Goal: Transaction & Acquisition: Obtain resource

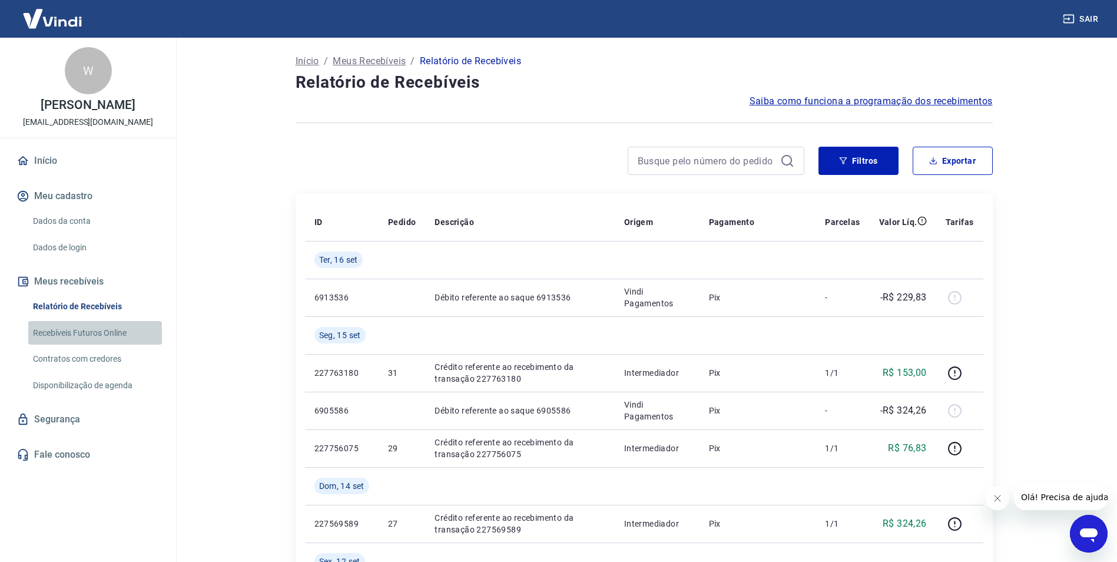
click at [85, 335] on link "Recebíveis Futuros Online" at bounding box center [95, 333] width 134 height 24
click at [90, 331] on link "Recebíveis Futuros Online" at bounding box center [95, 333] width 134 height 24
click at [965, 158] on button "Exportar" at bounding box center [953, 161] width 80 height 28
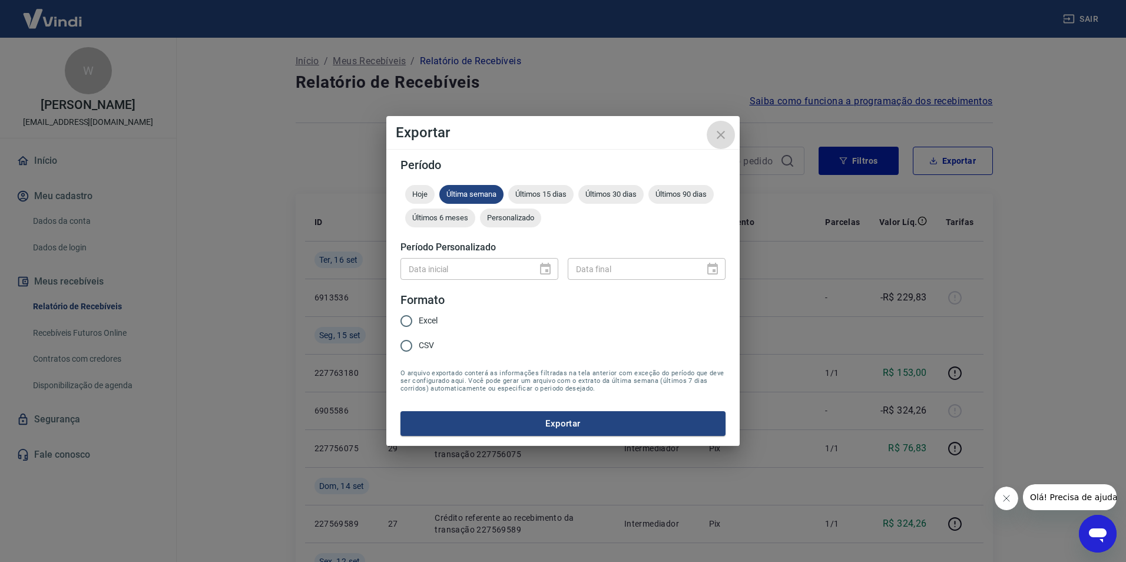
click at [723, 133] on icon "close" at bounding box center [721, 135] width 8 height 8
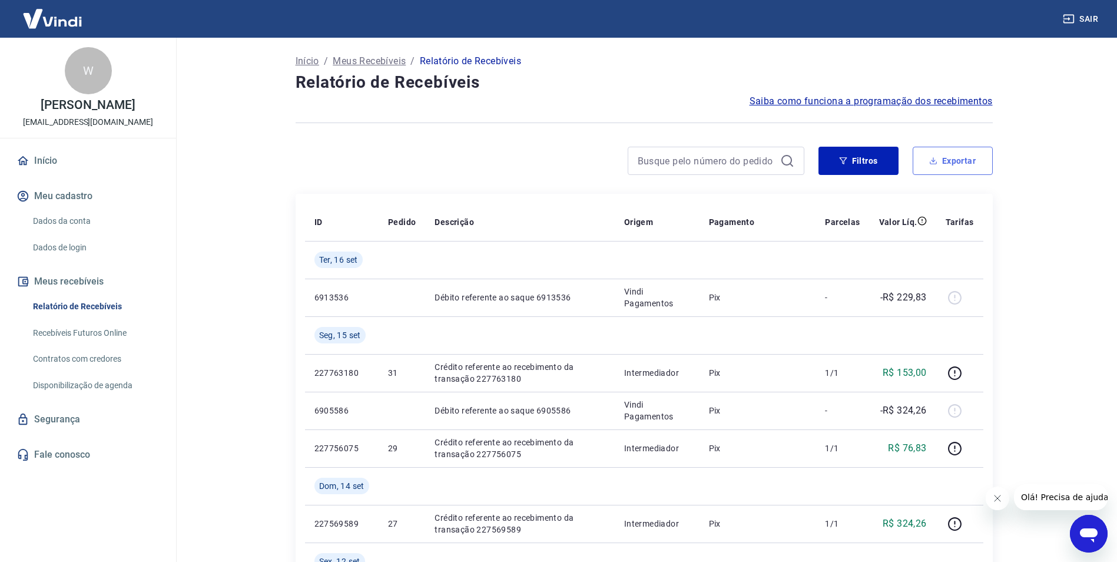
click at [946, 158] on button "Exportar" at bounding box center [953, 161] width 80 height 28
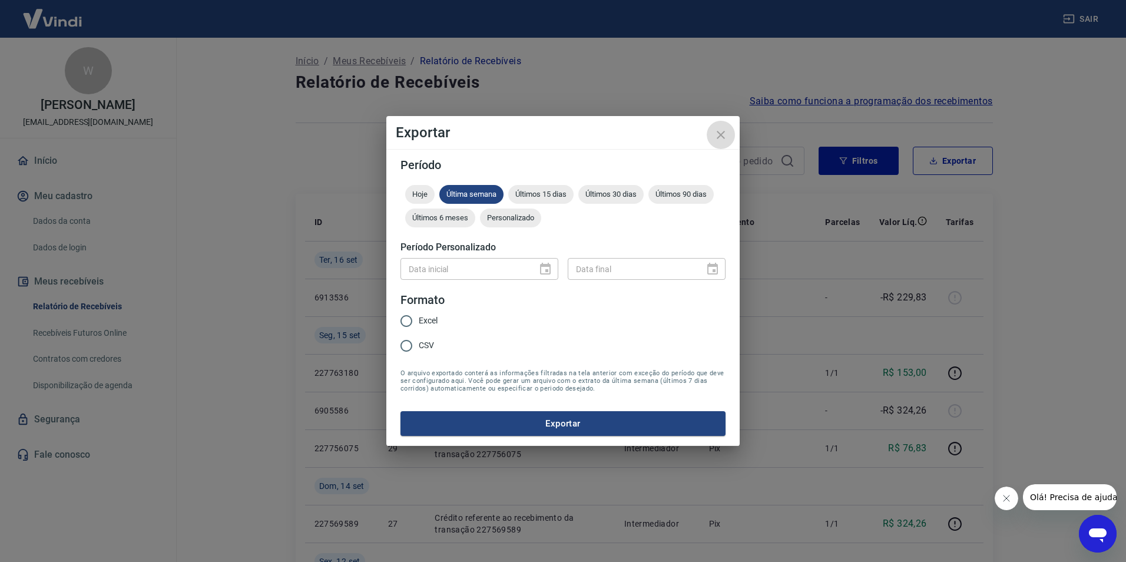
click at [723, 135] on icon "close" at bounding box center [721, 135] width 14 height 14
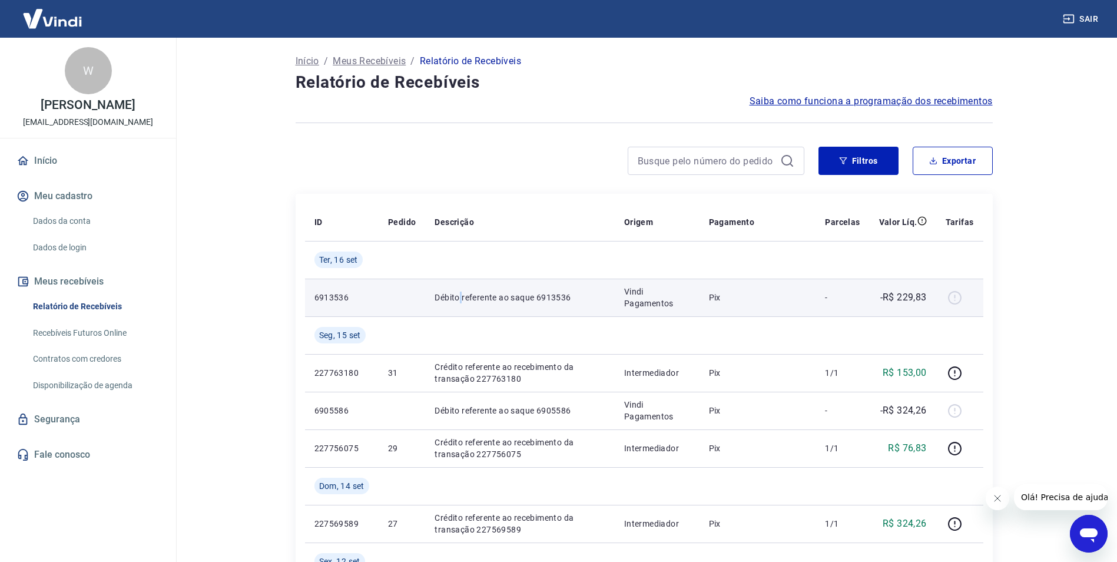
click at [461, 299] on p "Débito referente ao saque 6913536" at bounding box center [520, 298] width 170 height 12
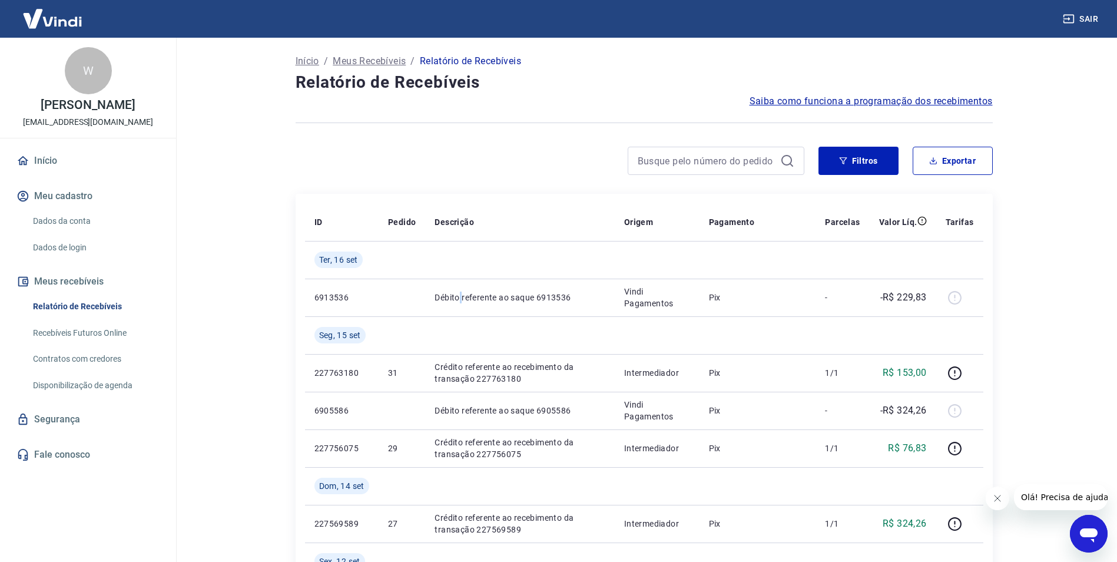
scroll to position [59, 0]
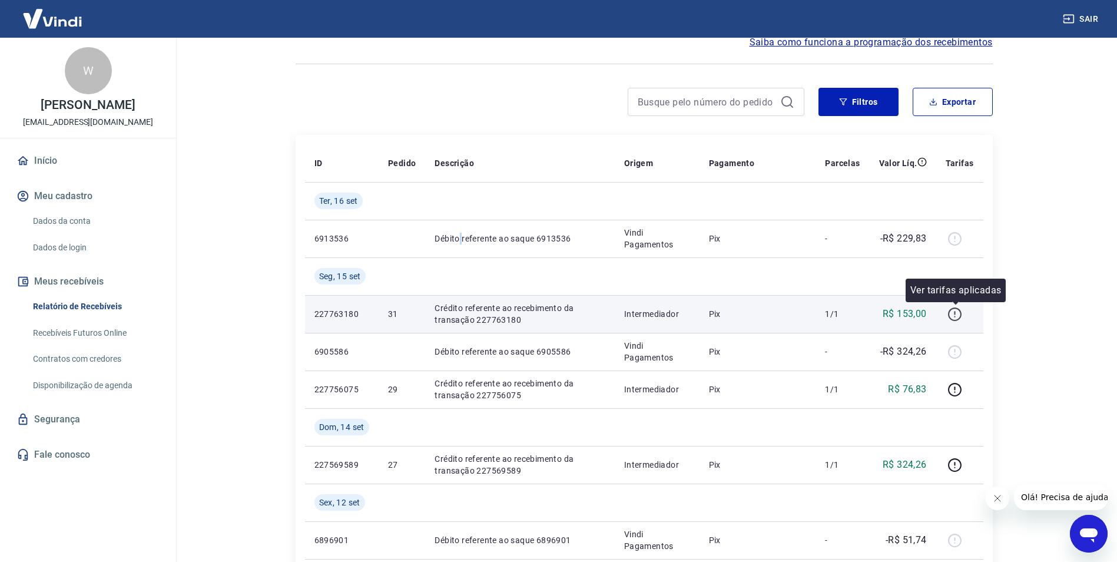
click at [956, 310] on icon "button" at bounding box center [955, 314] width 15 height 15
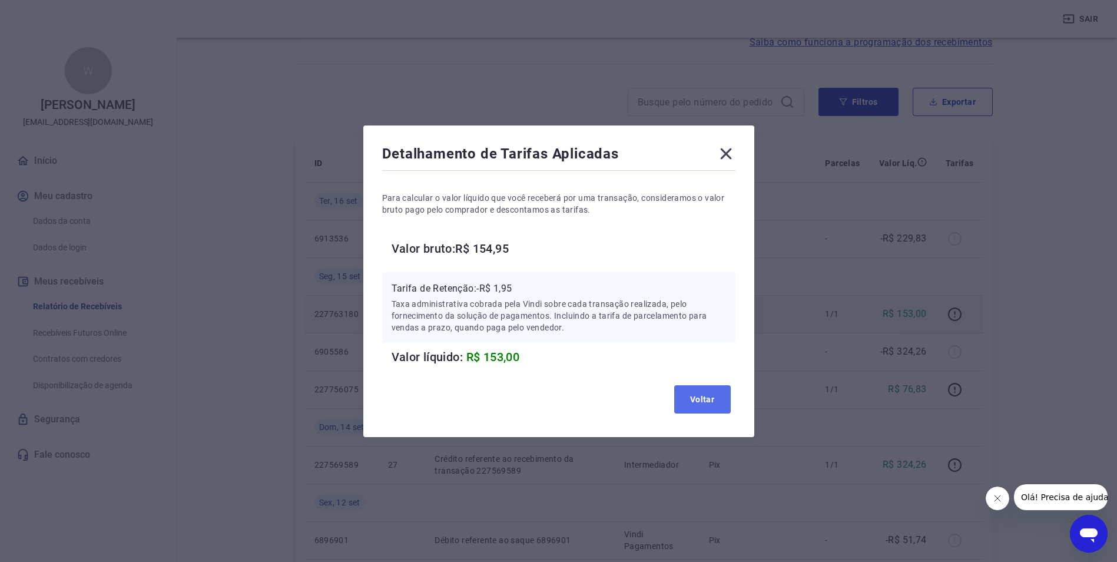
click at [709, 399] on button "Voltar" at bounding box center [702, 399] width 57 height 28
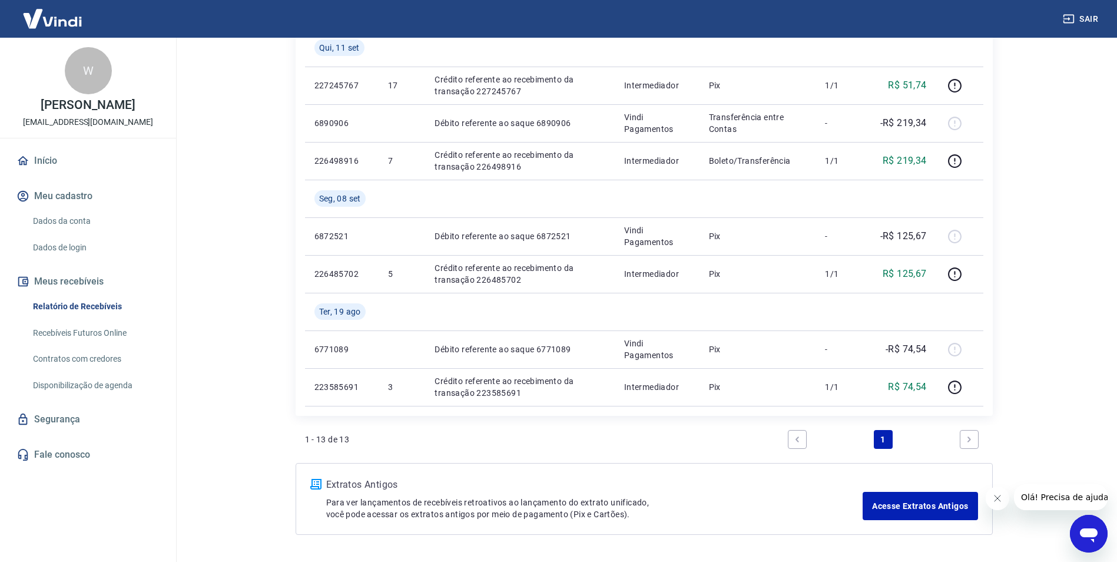
scroll to position [627, 0]
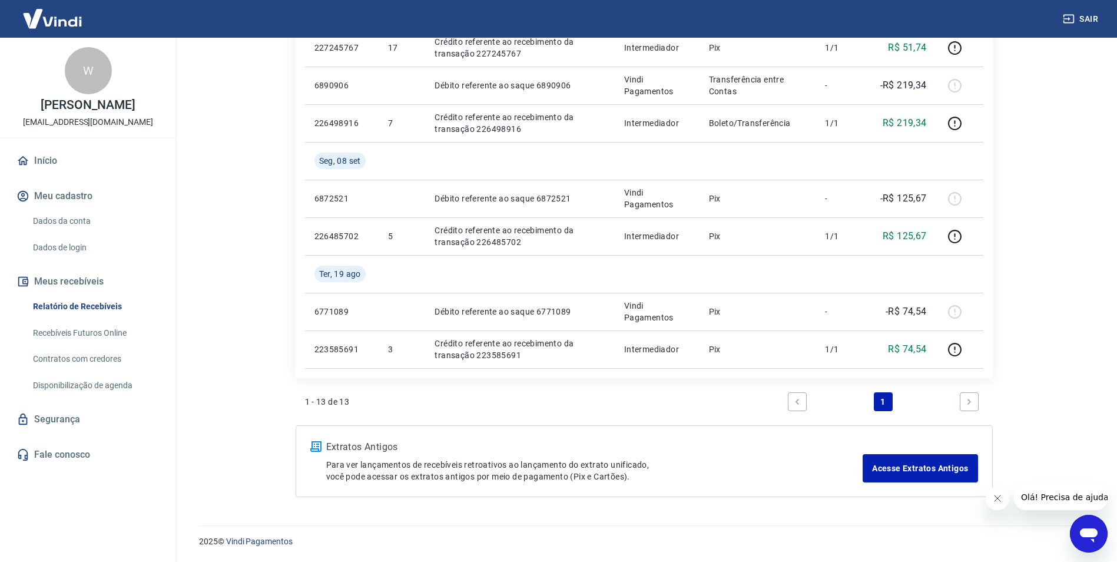
click at [972, 405] on icon "Next page" at bounding box center [969, 402] width 8 height 8
click at [792, 401] on link "Previous page" at bounding box center [797, 401] width 19 height 19
click at [95, 386] on link "Disponibilização de agenda" at bounding box center [95, 385] width 134 height 24
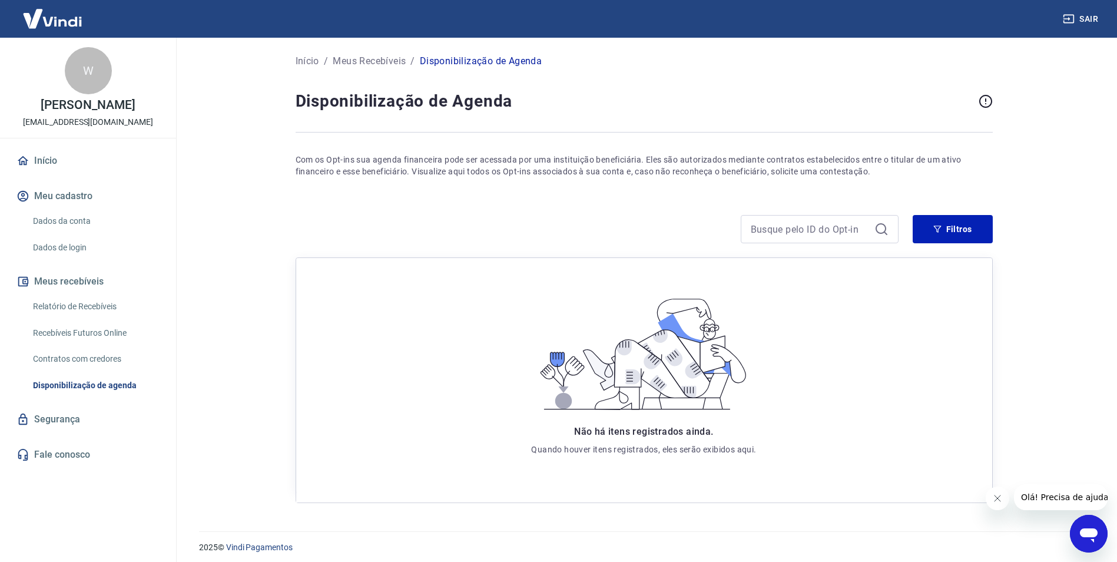
click at [741, 453] on p "Quando houver itens registrados, eles serão exibidos aqui." at bounding box center [643, 449] width 225 height 12
click at [44, 419] on link "Segurança" at bounding box center [88, 419] width 148 height 26
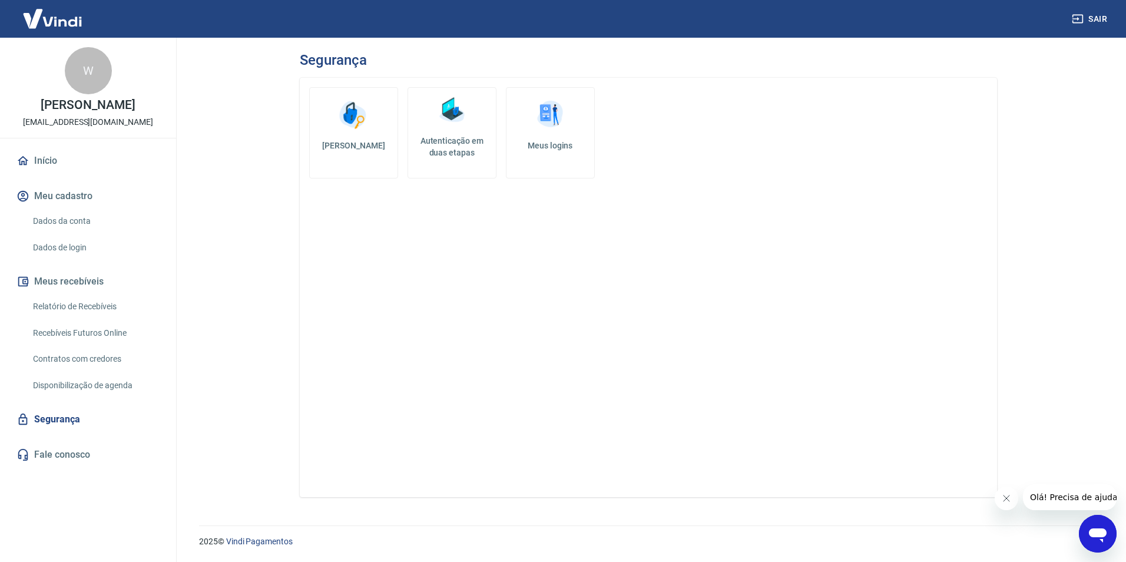
click at [48, 160] on link "Início" at bounding box center [88, 161] width 148 height 26
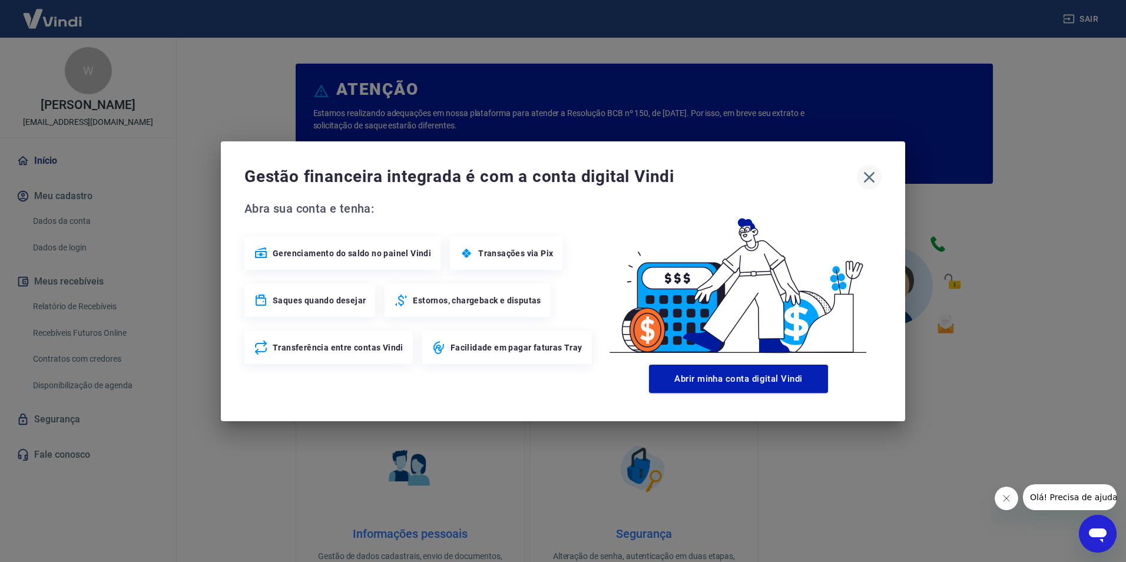
click at [870, 176] on icon "button" at bounding box center [869, 176] width 11 height 11
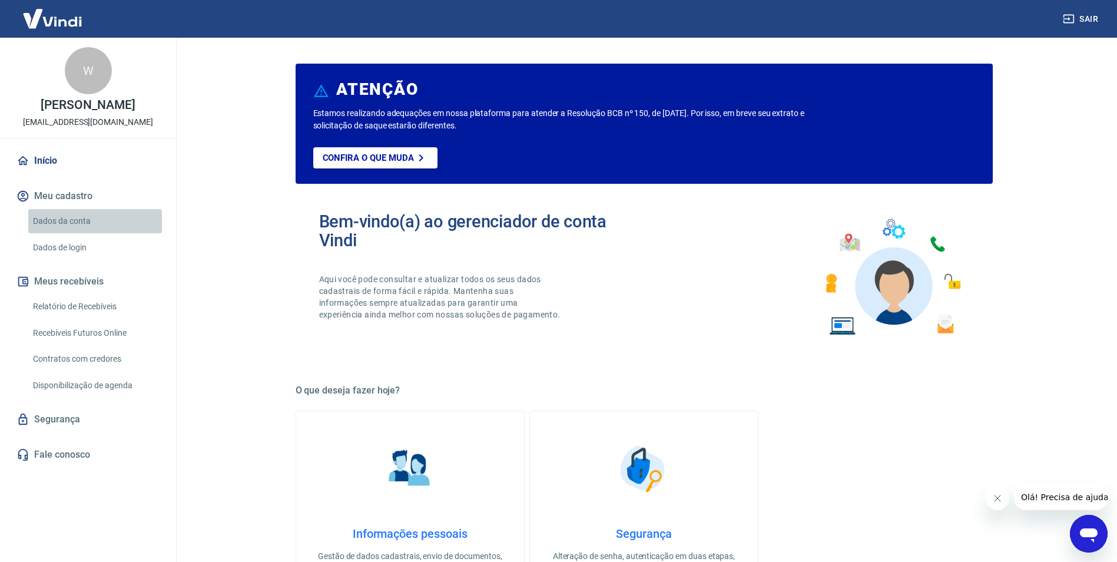
click at [70, 220] on link "Dados da conta" at bounding box center [95, 221] width 134 height 24
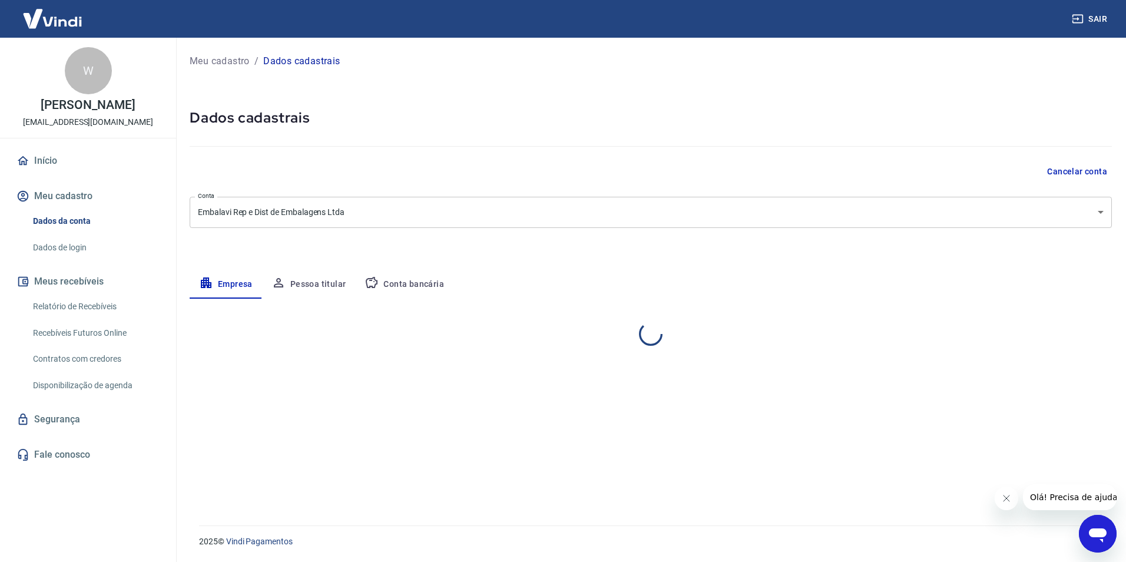
select select "PR"
select select "business"
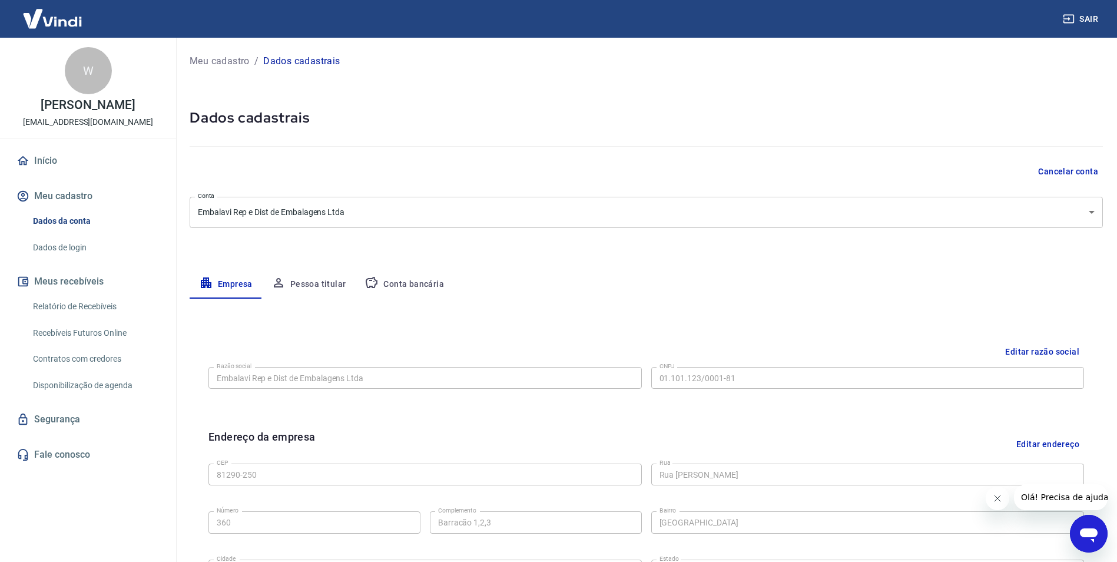
click at [82, 246] on link "Dados de login" at bounding box center [95, 248] width 134 height 24
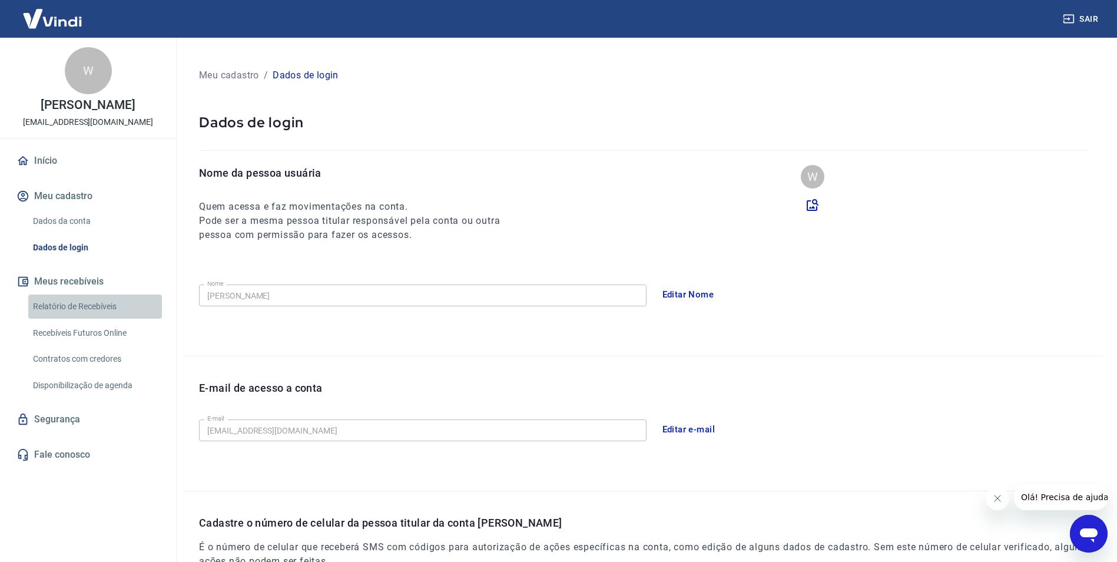
click at [71, 308] on link "Relatório de Recebíveis" at bounding box center [95, 306] width 134 height 24
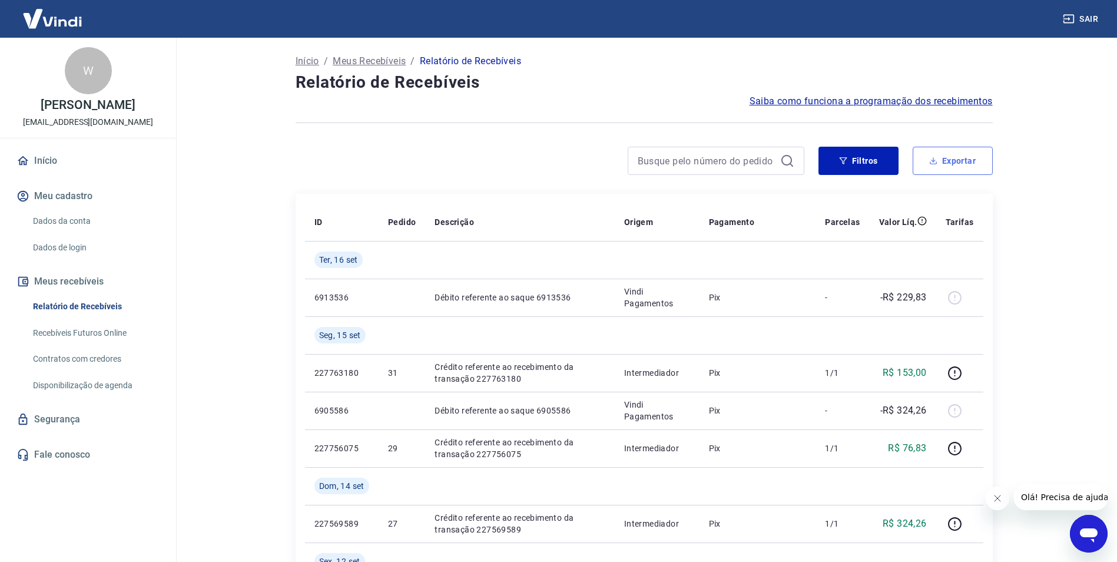
click at [941, 161] on button "Exportar" at bounding box center [953, 161] width 80 height 28
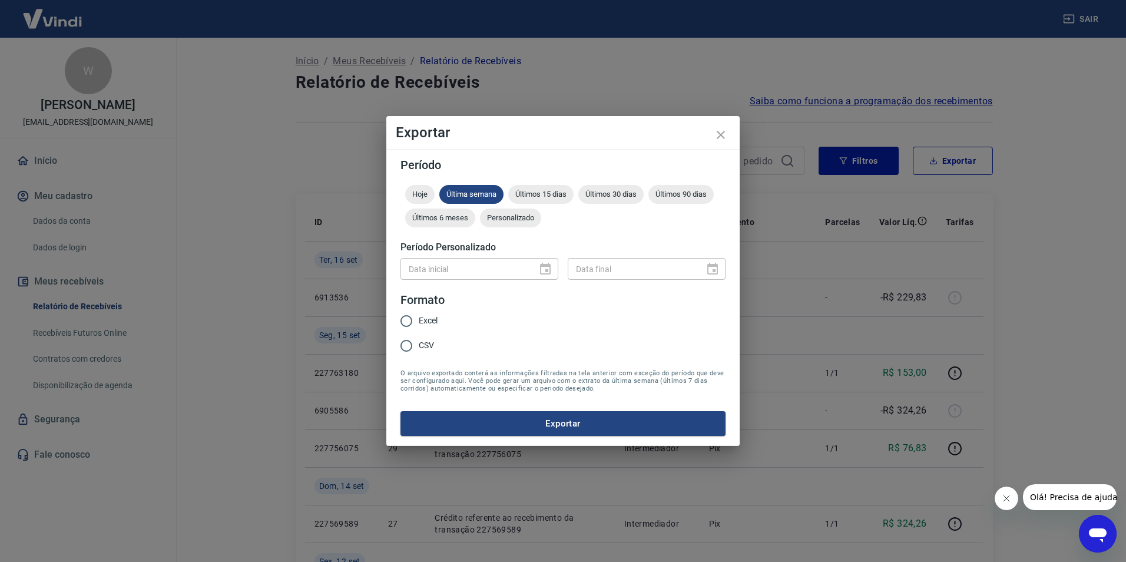
click at [425, 321] on span "Excel" at bounding box center [428, 321] width 19 height 12
click at [419, 321] on input "Excel" at bounding box center [406, 321] width 25 height 25
radio input "true"
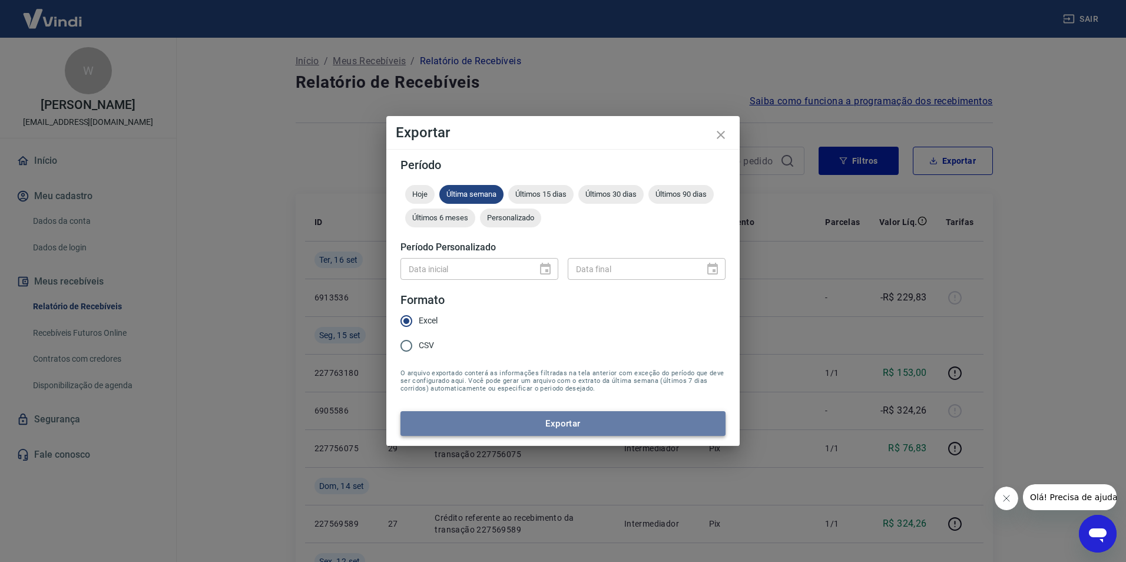
click at [568, 423] on button "Exportar" at bounding box center [562, 423] width 325 height 25
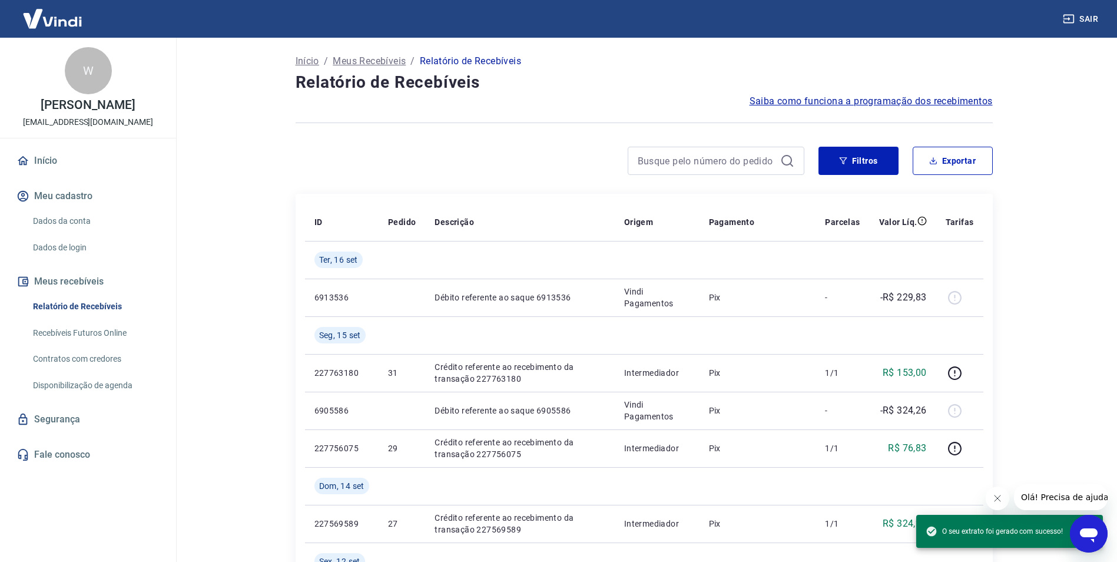
click at [1074, 224] on main "Início / Meus Recebíveis / Relatório de Recebíveis Relatório de Recebíveis Saib…" at bounding box center [644, 300] width 946 height 524
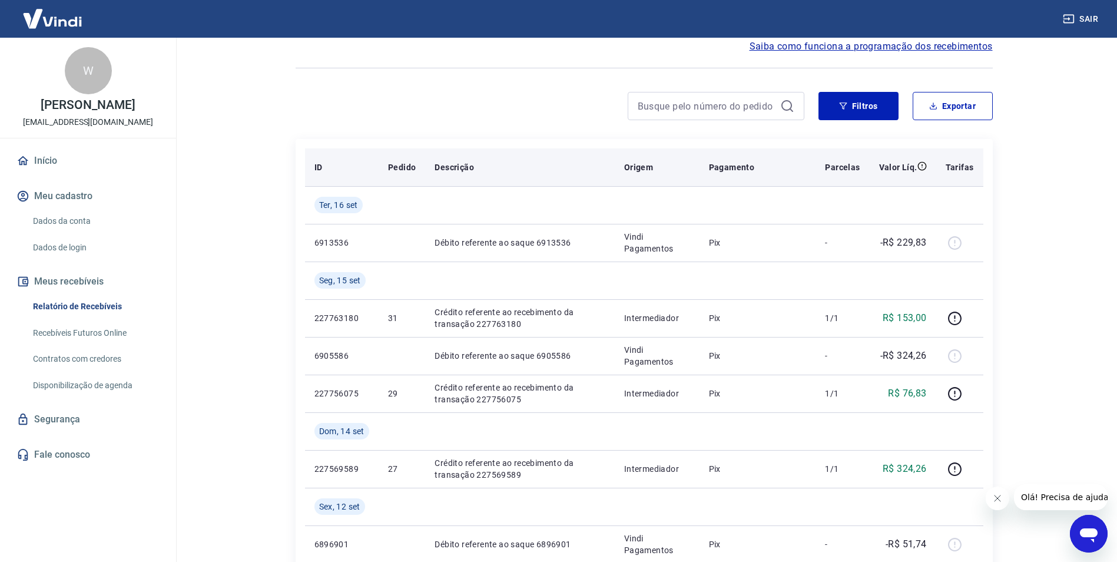
scroll to position [118, 0]
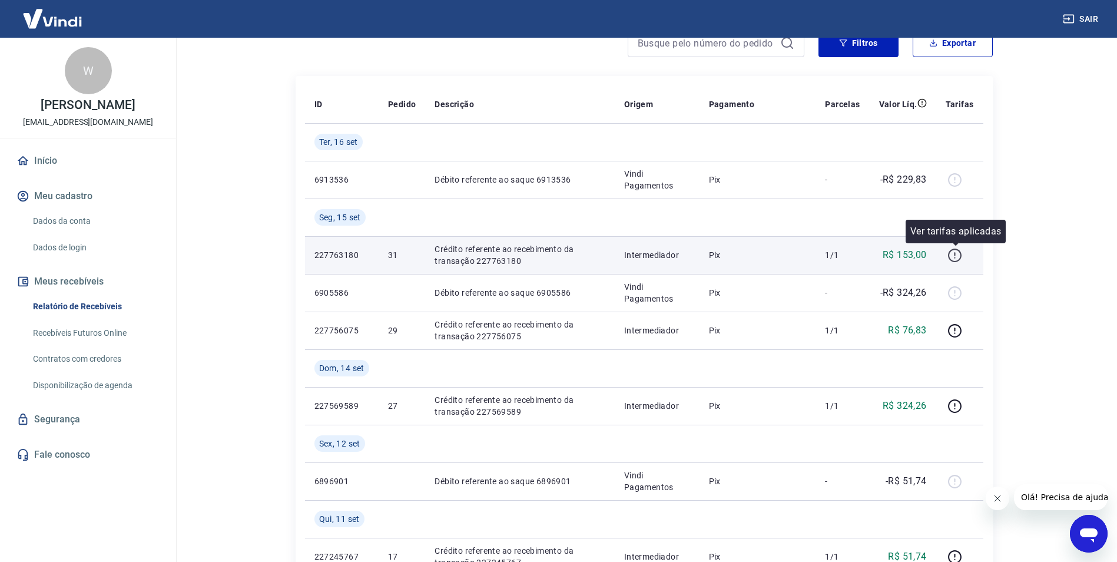
click at [954, 255] on icon "button" at bounding box center [955, 255] width 15 height 15
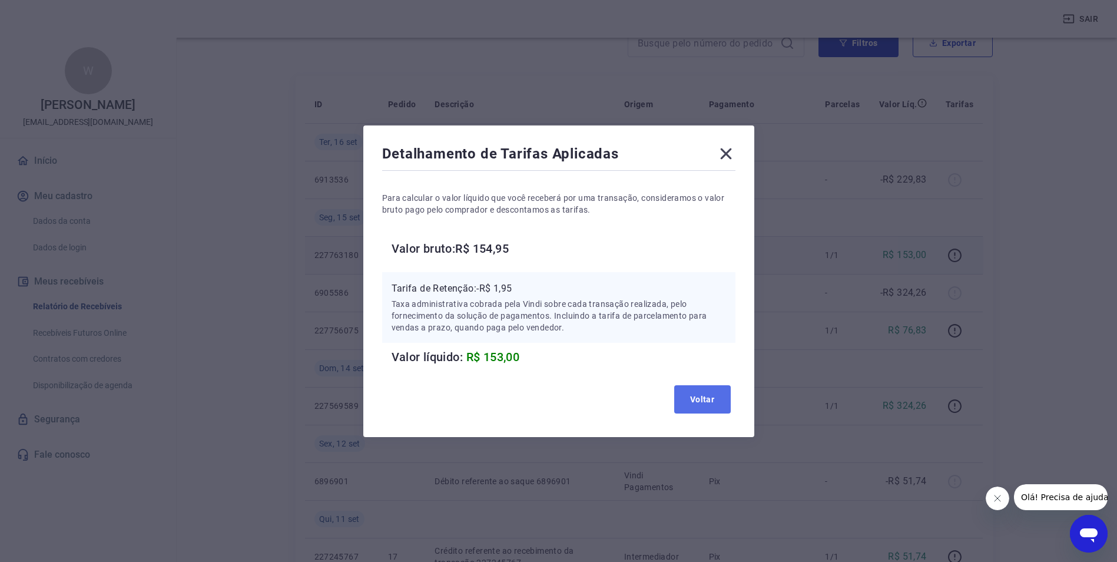
click at [709, 399] on button "Voltar" at bounding box center [702, 399] width 57 height 28
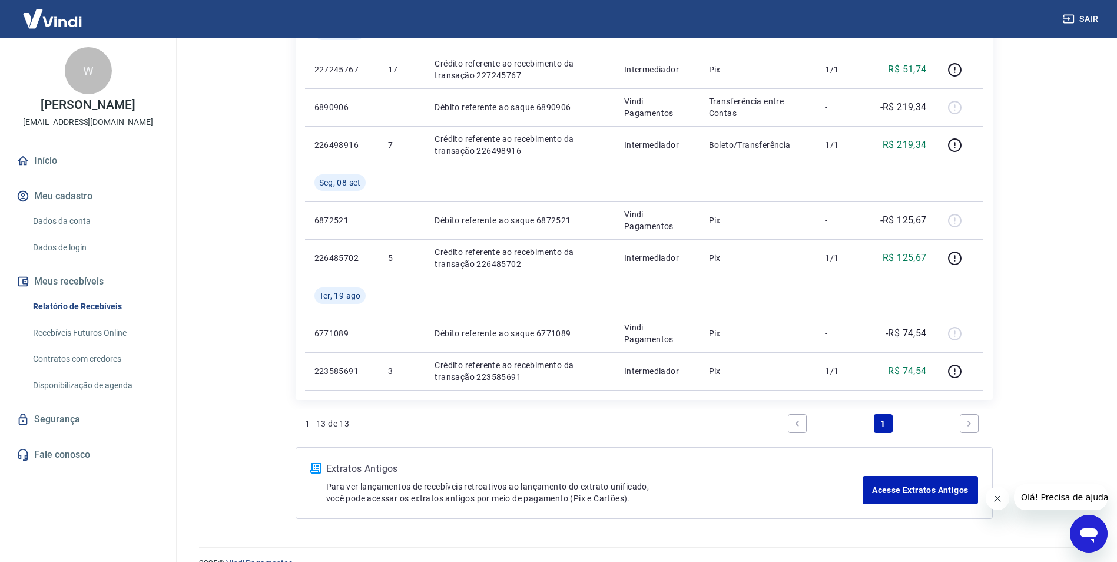
scroll to position [627, 0]
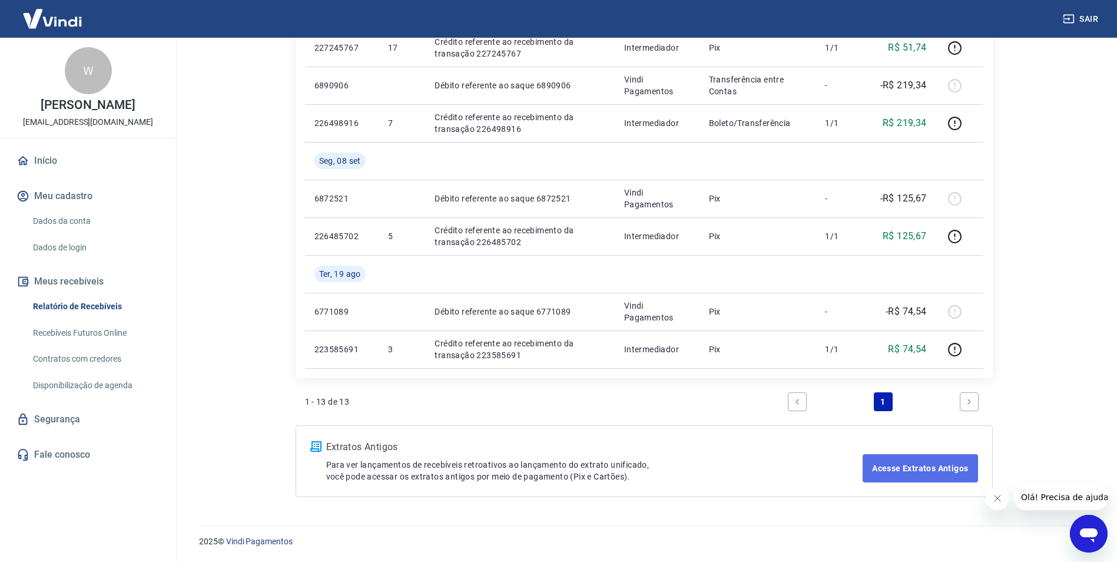
click at [904, 465] on link "Acesse Extratos Antigos" at bounding box center [920, 468] width 115 height 28
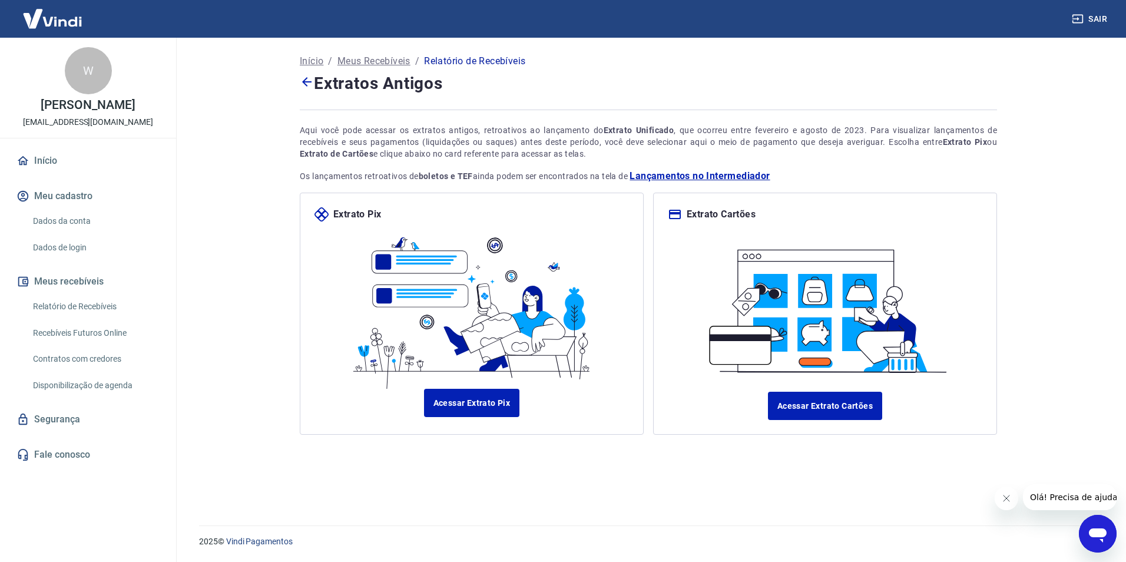
click at [730, 177] on span "Lançamentos no Intermediador" at bounding box center [700, 176] width 140 height 14
